Goal: Information Seeking & Learning: Find specific fact

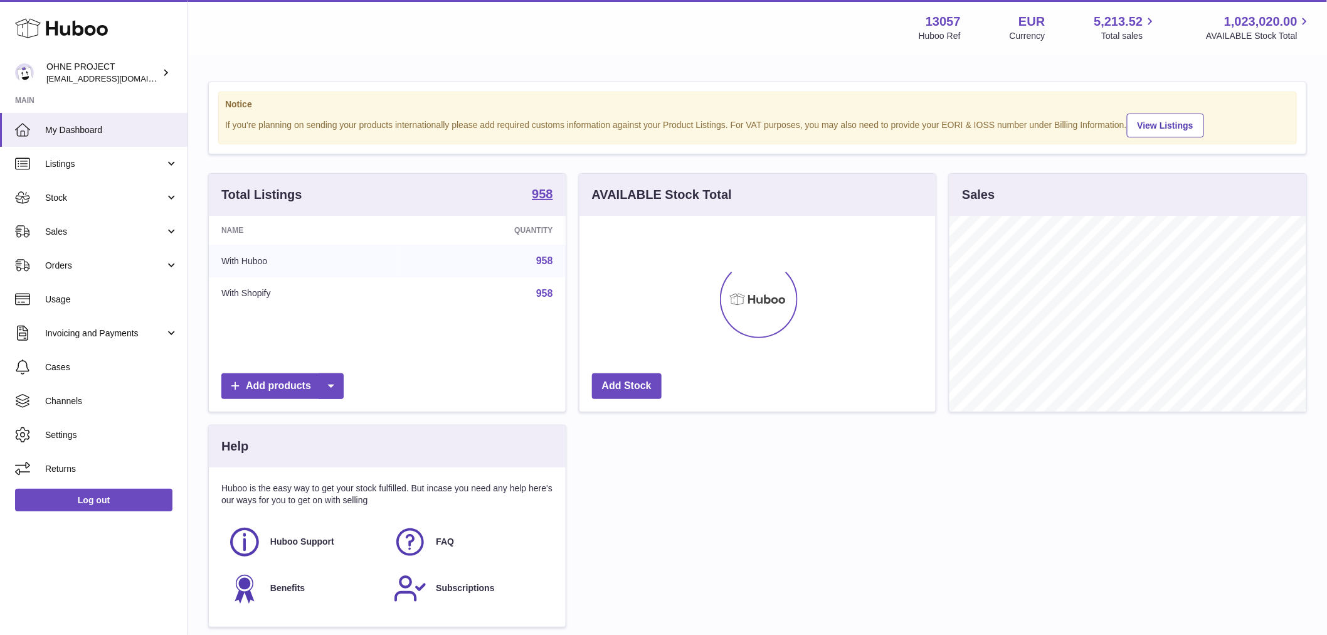
scroll to position [196, 356]
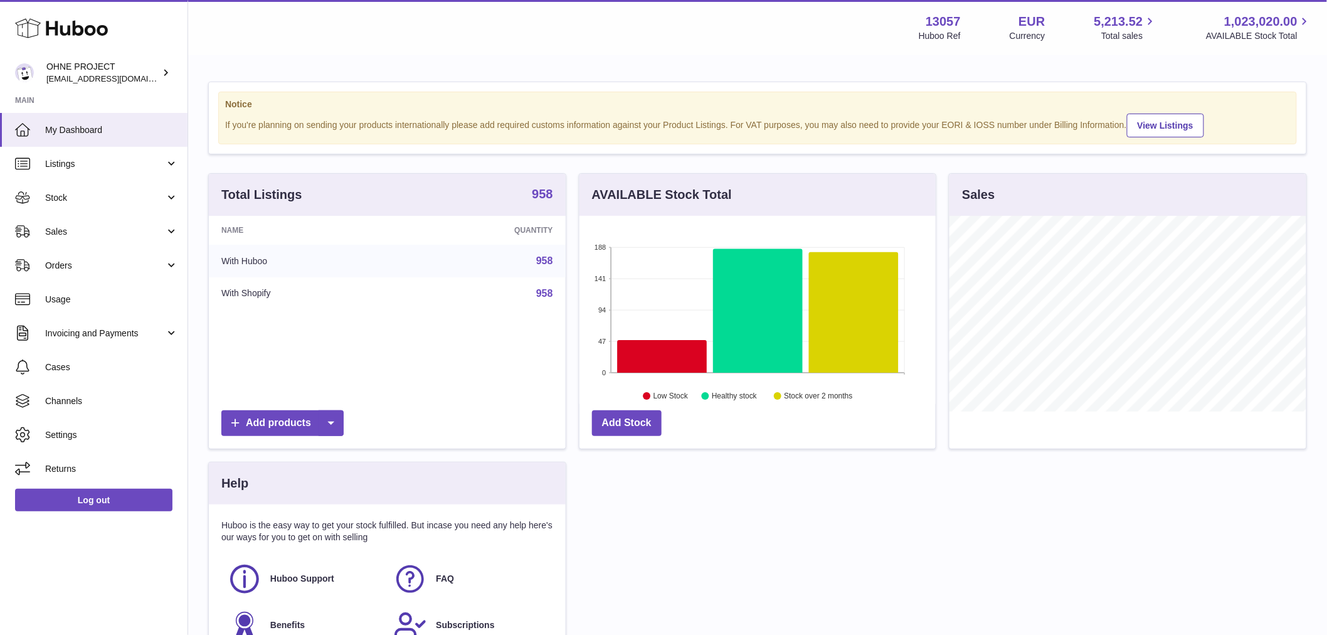
click at [544, 200] on strong "958" at bounding box center [542, 194] width 21 height 13
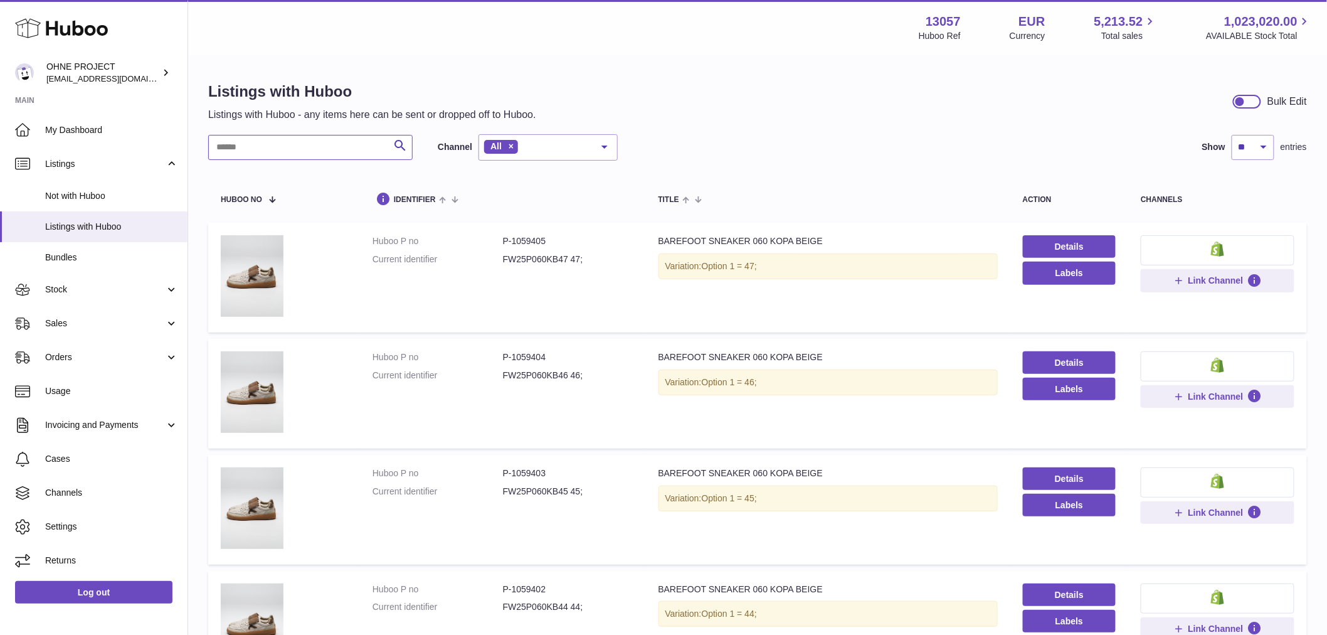
click at [342, 139] on input "text" at bounding box center [310, 147] width 204 height 25
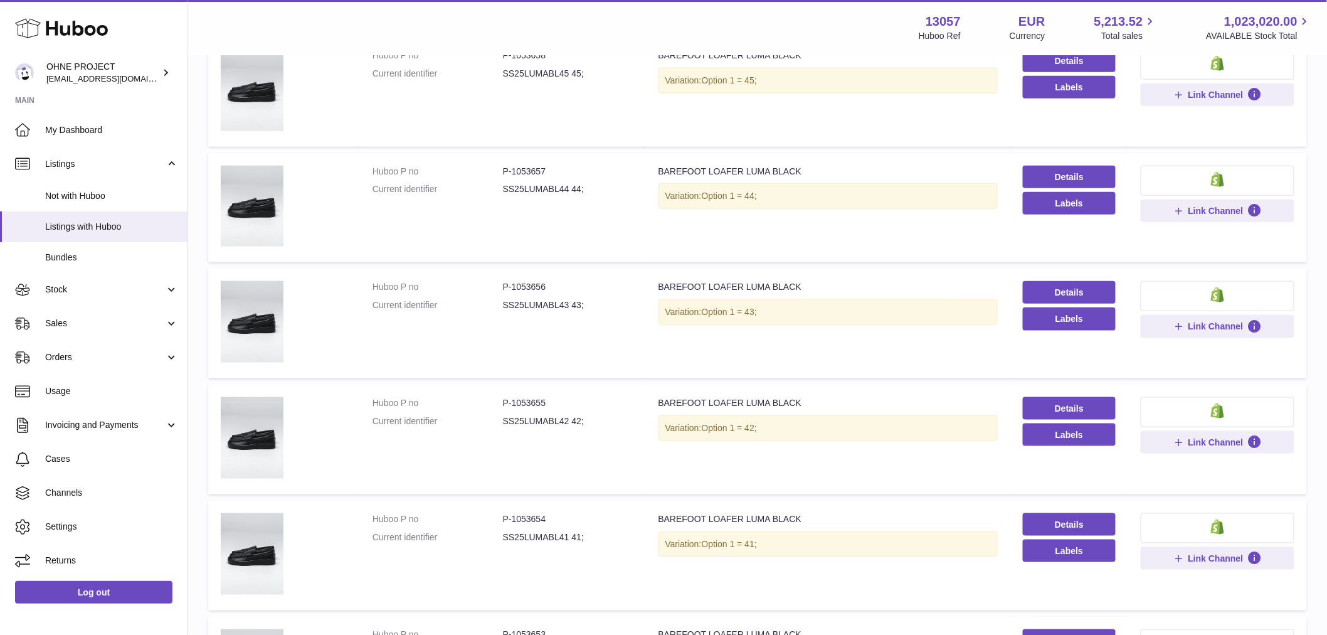
scroll to position [557, 0]
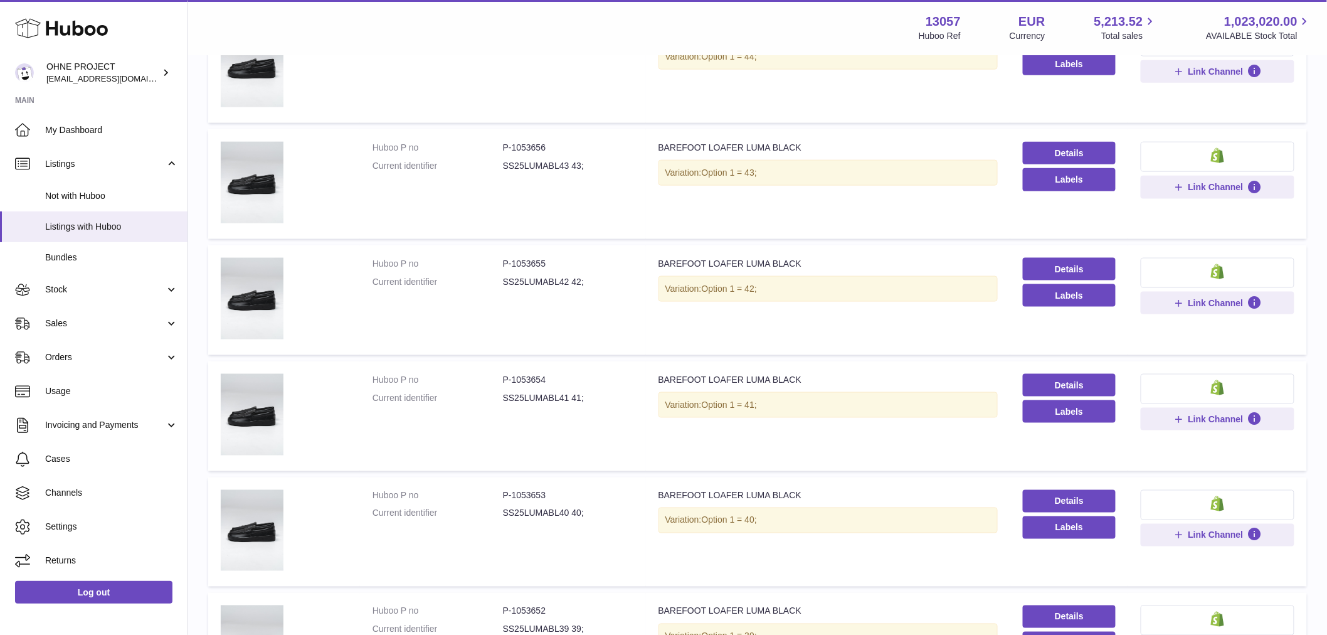
type input "**********"
drag, startPoint x: 510, startPoint y: 491, endPoint x: 573, endPoint y: 490, distance: 62.7
click at [573, 490] on dd "P-1053653" at bounding box center [568, 496] width 130 height 12
copy dd "1053653"
drag, startPoint x: 511, startPoint y: 260, endPoint x: 581, endPoint y: 266, distance: 70.5
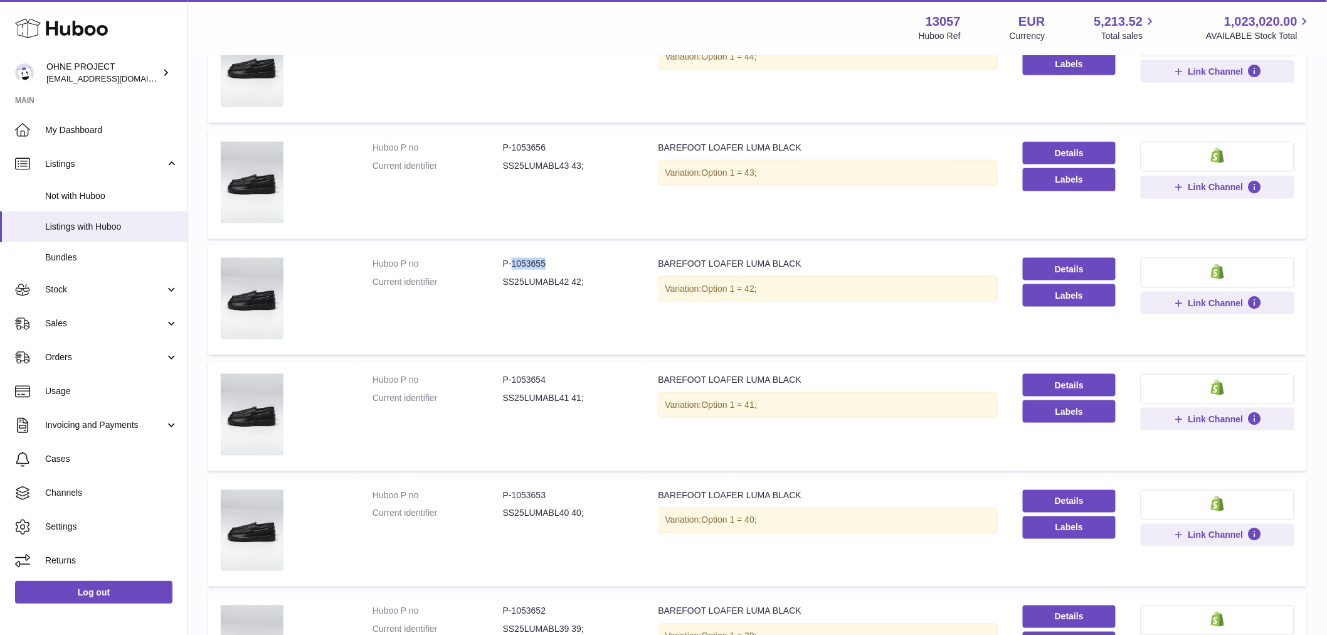
click at [581, 266] on dd "P-1053655" at bounding box center [568, 264] width 130 height 12
copy dd "1053655"
drag, startPoint x: 511, startPoint y: 144, endPoint x: 554, endPoint y: 144, distance: 42.7
click at [554, 144] on dd "P-1053656" at bounding box center [568, 148] width 130 height 12
copy dd "1053656"
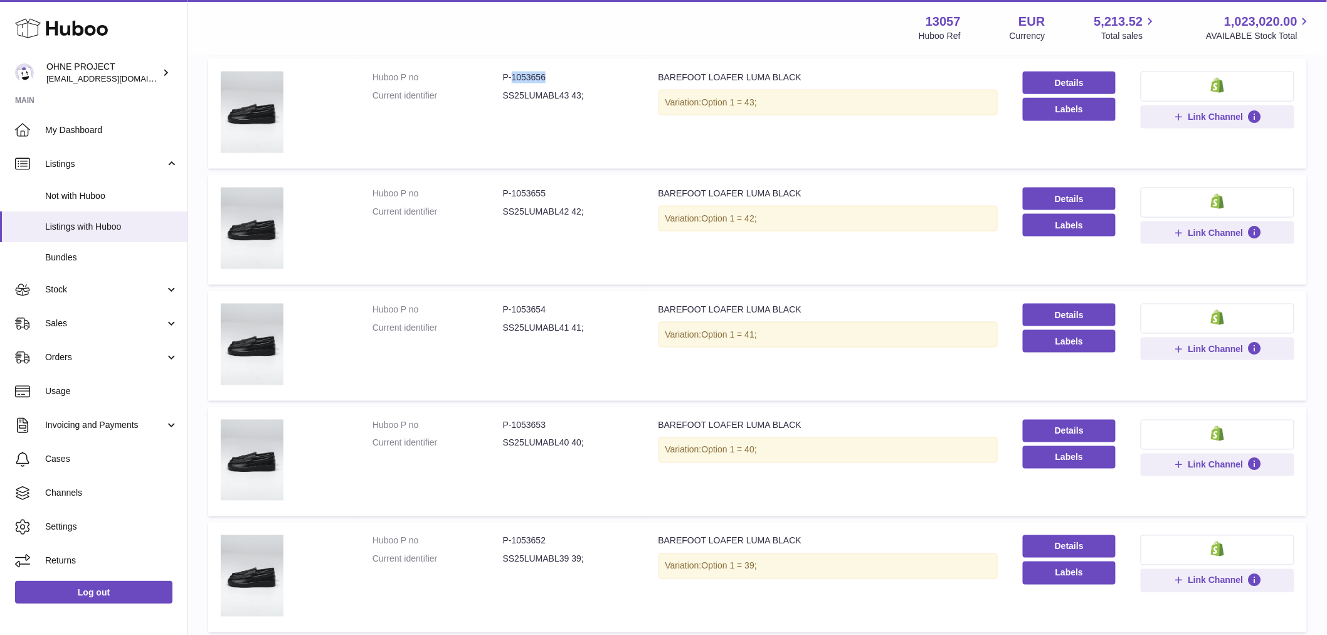
scroll to position [836, 0]
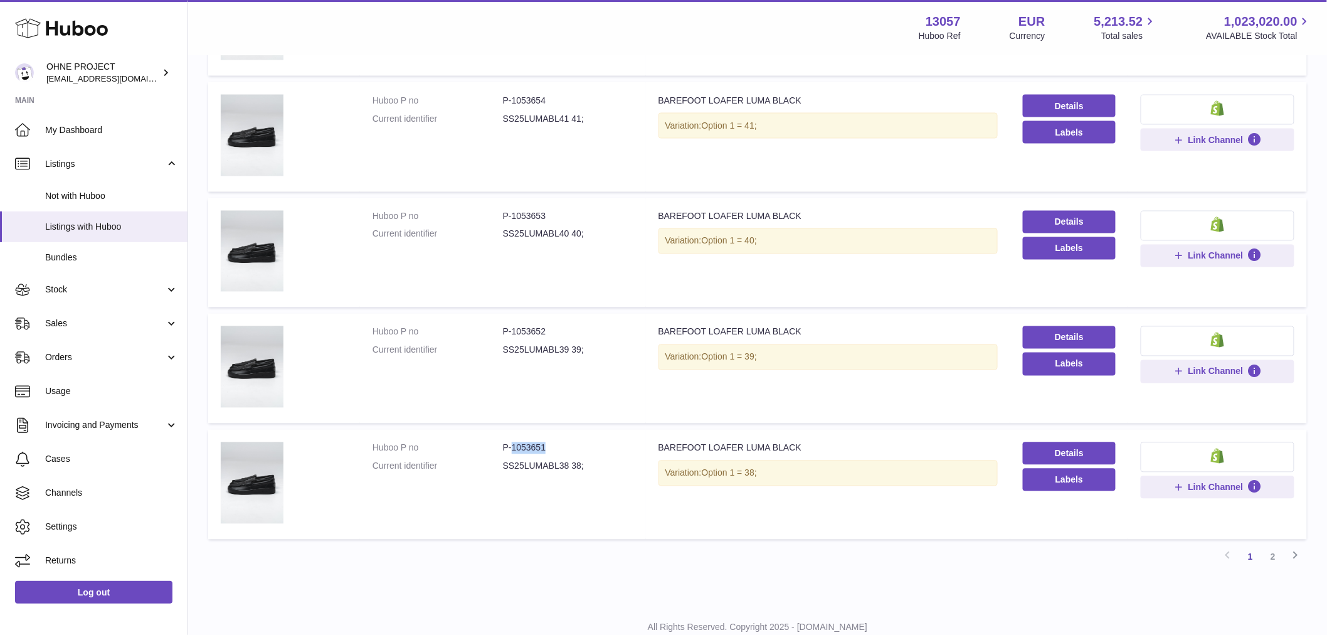
drag, startPoint x: 509, startPoint y: 443, endPoint x: 572, endPoint y: 440, distance: 63.4
click at [572, 442] on dd "P-1053651" at bounding box center [568, 448] width 130 height 12
copy dd "1053651"
